Goal: Information Seeking & Learning: Check status

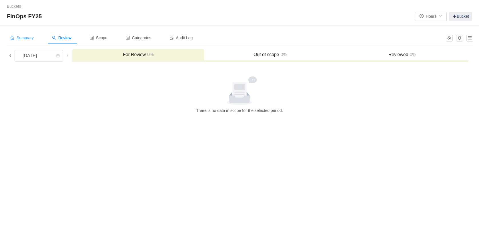
click at [23, 38] on span "Summary" at bounding box center [21, 37] width 23 height 5
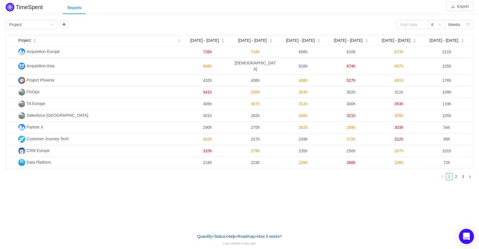
click at [466, 237] on icon "Open Intercom Messenger" at bounding box center [465, 235] width 7 height 7
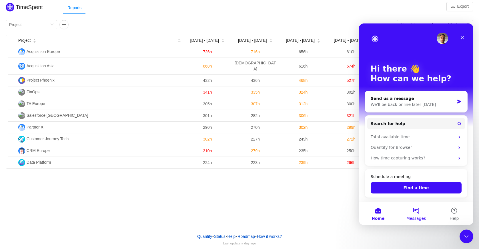
click at [418, 211] on button "Messages" at bounding box center [416, 213] width 38 height 23
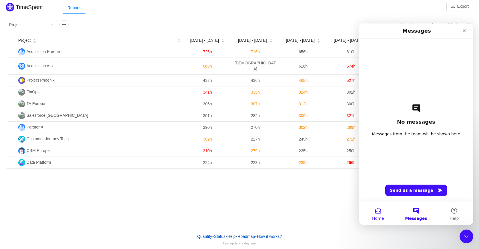
click at [374, 213] on button "Home" at bounding box center [378, 213] width 38 height 23
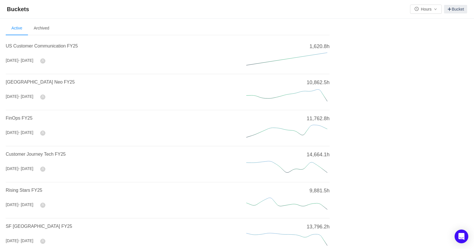
click at [22, 119] on span "FinOps FY25" at bounding box center [19, 117] width 27 height 5
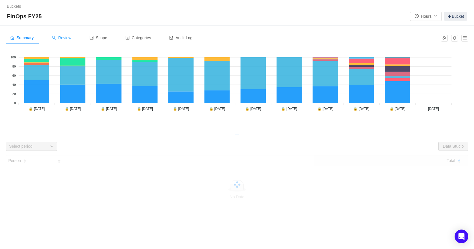
click at [69, 38] on span "Review" at bounding box center [61, 37] width 19 height 5
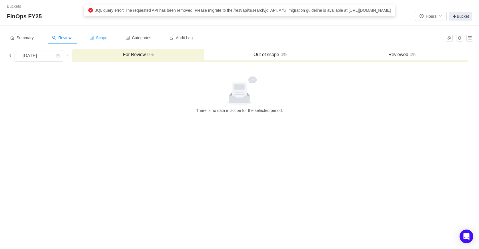
click at [94, 36] on icon "icon: control" at bounding box center [92, 38] width 4 height 4
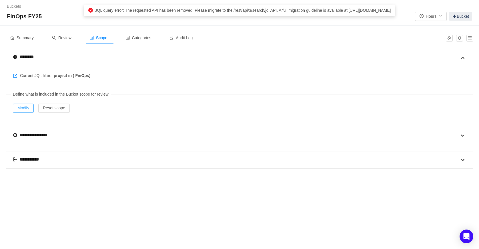
click at [26, 107] on button "Modify" at bounding box center [23, 107] width 21 height 9
click at [65, 38] on span "Review" at bounding box center [61, 37] width 19 height 5
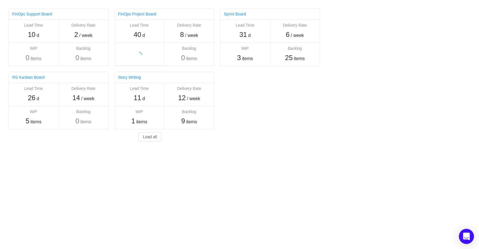
click at [470, 238] on icon "Open Intercom Messenger" at bounding box center [465, 235] width 7 height 7
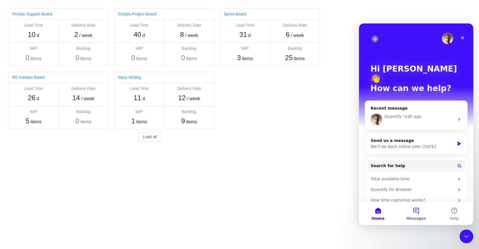
click at [417, 211] on button "Messages" at bounding box center [416, 213] width 38 height 23
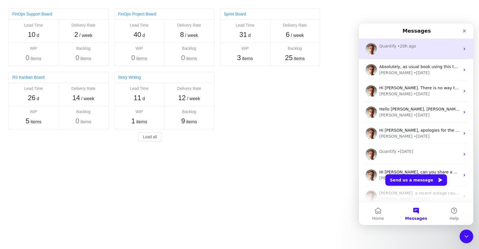
click at [411, 56] on div "Quantify • 20h ago" at bounding box center [416, 49] width 114 height 21
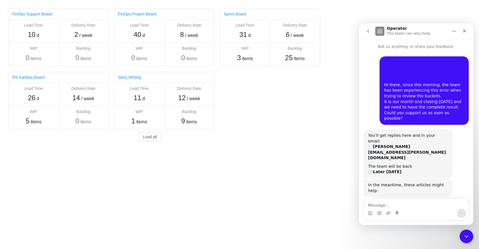
scroll to position [37, 0]
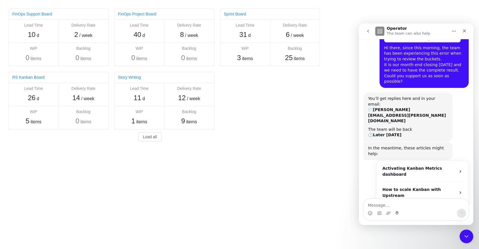
click at [383, 204] on textarea "Message…" at bounding box center [416, 204] width 105 height 10
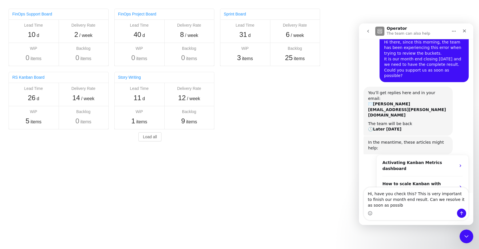
scroll to position [48, 0]
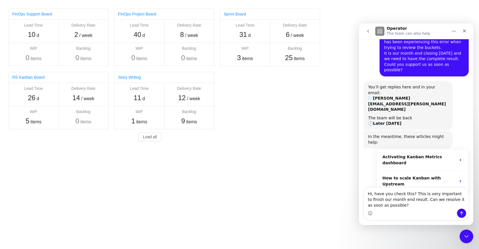
type textarea "Hi, have you check this? This is very important to finish our month end result.…"
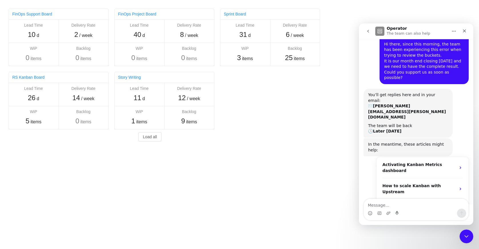
scroll to position [81, 0]
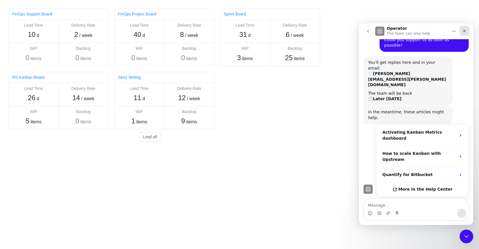
click at [464, 31] on icon "Close" at bounding box center [464, 30] width 3 height 3
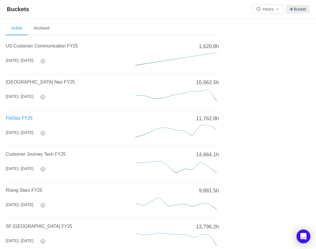
click at [18, 115] on span "FinOps FY25" at bounding box center [19, 117] width 27 height 5
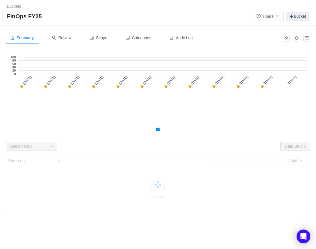
click at [17, 116] on div "OpEx Navision - Global Health Insurance Model Sales Invoice Module FinOps-Payme…" at bounding box center [158, 128] width 305 height 43
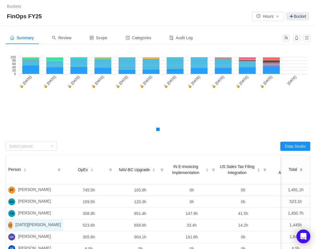
click at [67, 36] on span "Review" at bounding box center [61, 37] width 19 height 5
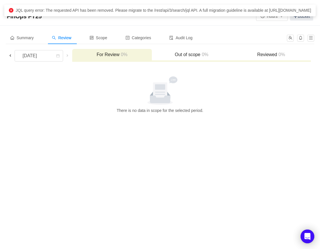
click at [217, 13] on div "JQL query error: The requested API has been removed. Please migrate to the /res…" at bounding box center [160, 10] width 303 height 6
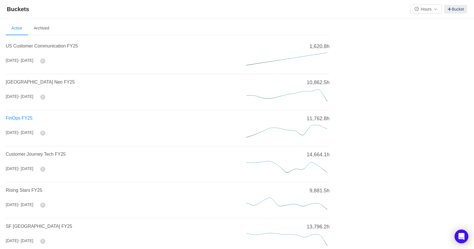
click at [22, 117] on span "FinOps FY25" at bounding box center [19, 117] width 27 height 5
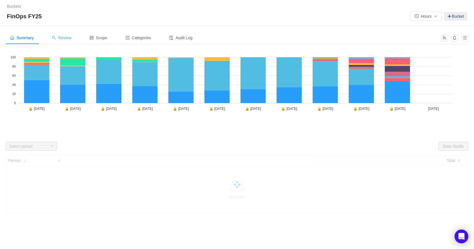
click at [66, 39] on span "Review" at bounding box center [61, 37] width 19 height 5
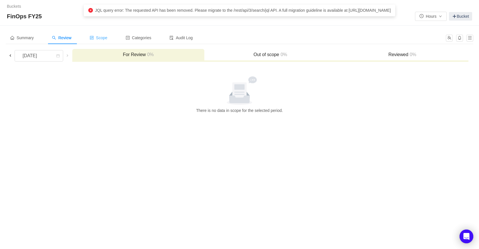
click at [101, 38] on span "Scope" at bounding box center [99, 37] width 18 height 5
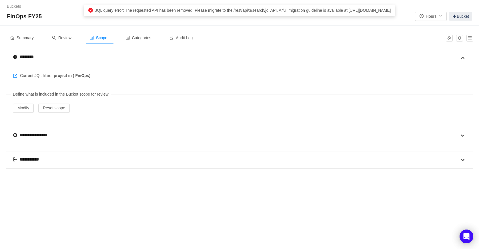
click at [458, 158] on div "**********" at bounding box center [236, 159] width 446 height 17
click at [460, 160] on span at bounding box center [462, 159] width 7 height 7
click at [460, 160] on span at bounding box center [458, 159] width 7 height 7
click at [28, 106] on button "Modify" at bounding box center [23, 107] width 21 height 9
click at [67, 37] on span "Review" at bounding box center [61, 37] width 19 height 5
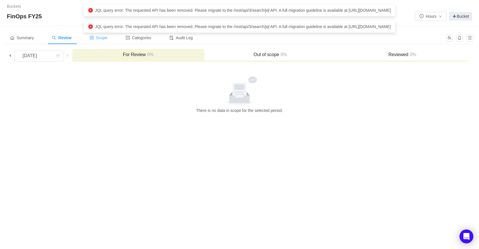
click at [105, 40] on span "Scope" at bounding box center [99, 37] width 18 height 5
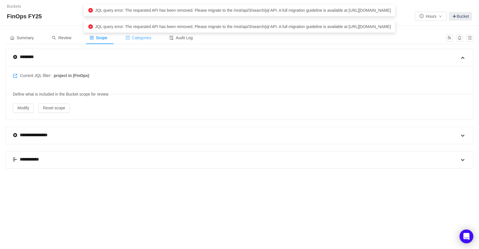
click at [142, 41] on div "Categories" at bounding box center [138, 37] width 35 height 13
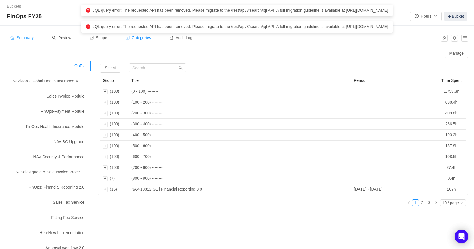
click at [24, 36] on span "Summary" at bounding box center [21, 37] width 23 height 5
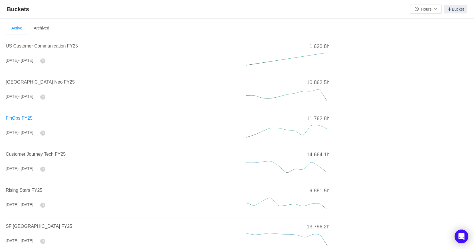
click at [19, 118] on span "FinOps FY25" at bounding box center [19, 117] width 27 height 5
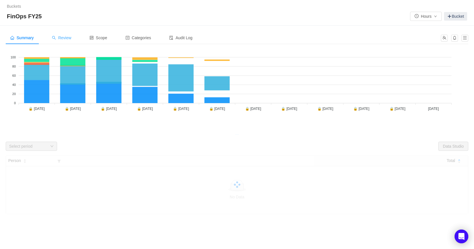
click at [68, 39] on span "Review" at bounding box center [61, 37] width 19 height 5
